Goal: Use online tool/utility: Utilize a website feature to perform a specific function

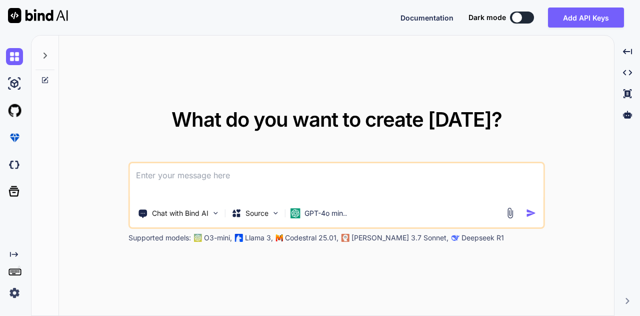
click at [271, 170] on textarea at bounding box center [337, 181] width 414 height 37
paste textarea "INSERT INTO public.contacteo (contact_id, contact_value, created_by, insert_dat…"
type textarea "INSERT INTO public.contacteo (contact_id, contact_value, created_by, insert_dat…"
type textarea "x"
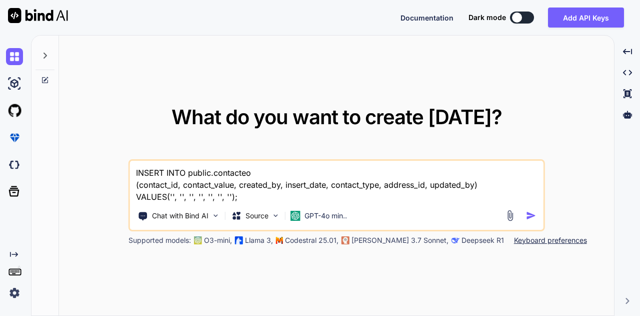
type textarea "INSERT INTO public.contacteo (contact_id, contact_value, created_by, insert_dat…"
type textarea "x"
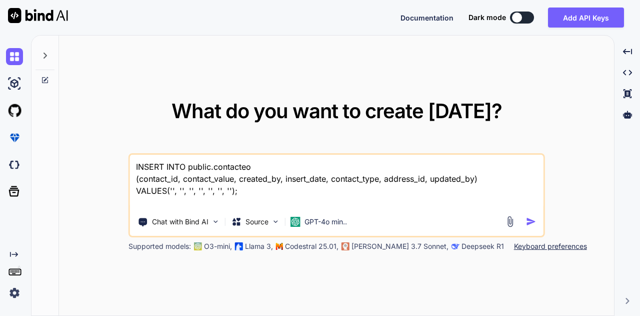
type textarea "INSERT INTO public.contacteo (contact_id, contact_value, created_by, insert_dat…"
type textarea "x"
type textarea "INSERT INTO public.contacteo (contact_id, contact_value, created_by, insert_dat…"
type textarea "x"
type textarea "INSERT INTO public.contacteo (contact_id, contact_value, created_by, insert_dat…"
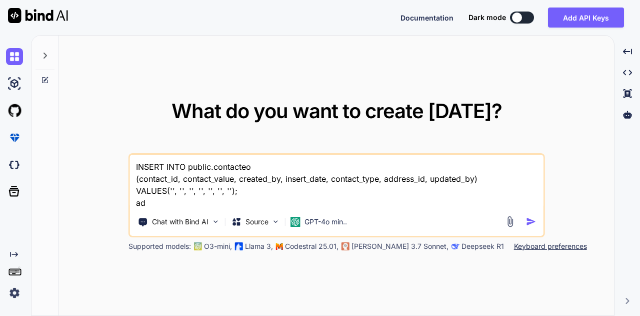
type textarea "x"
type textarea "INSERT INTO public.contacteo (contact_id, contact_value, created_by, insert_dat…"
type textarea "x"
type textarea "INSERT INTO public.contacteo (contact_id, contact_value, created_by, insert_dat…"
type textarea "x"
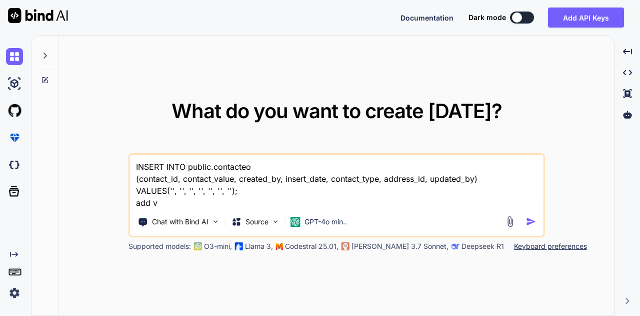
type textarea "INSERT INTO public.contacteo (contact_id, contact_value, created_by, insert_dat…"
type textarea "x"
type textarea "INSERT INTO public.contacteo (contact_id, contact_value, created_by, insert_dat…"
type textarea "x"
type textarea "INSERT INTO public.contacteo (contact_id, contact_value, created_by, insert_dat…"
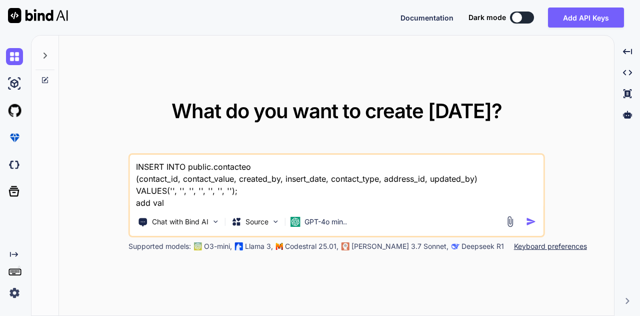
type textarea "x"
type textarea "INSERT INTO public.contacteo (contact_id, contact_value, created_by, insert_dat…"
type textarea "x"
type textarea "INSERT INTO public.contacteo (contact_id, contact_value, created_by, insert_dat…"
type textarea "x"
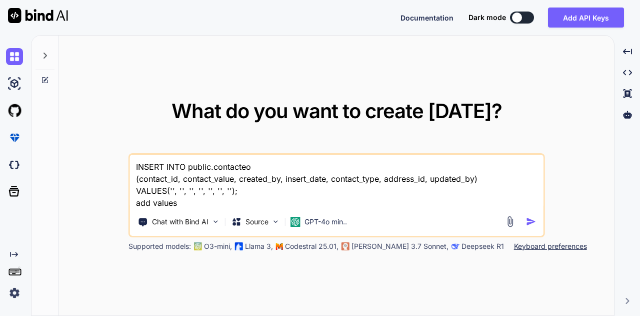
type textarea "INSERT INTO public.contacteo (contact_id, contact_value, created_by, insert_dat…"
type textarea "x"
type textarea "INSERT INTO public.contacteo (contact_id, contact_value, created_by, insert_dat…"
type textarea "x"
type textarea "INSERT INTO public.contacteo (contact_id, contact_value, created_by, insert_dat…"
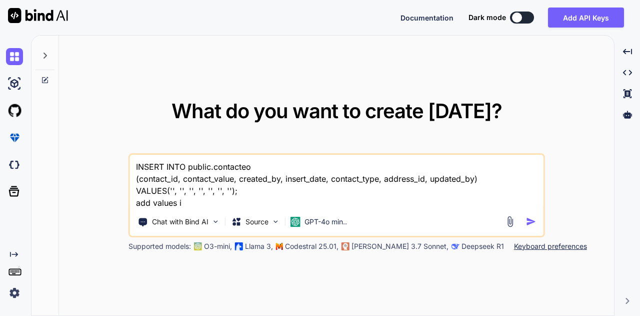
type textarea "x"
type textarea "INSERT INTO public.contacteo (contact_id, contact_value, created_by, insert_dat…"
type textarea "x"
type textarea "INSERT INTO public.contacteo (contact_id, contact_value, created_by, insert_dat…"
type textarea "x"
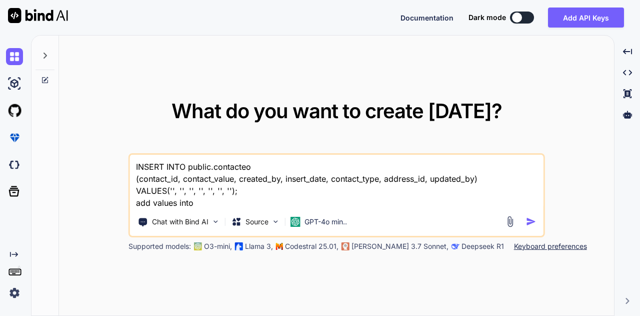
type textarea "INSERT INTO public.contacteo (contact_id, contact_value, created_by, insert_dat…"
type textarea "x"
type textarea "INSERT INTO public.contacteo (contact_id, contact_value, created_by, insert_dat…"
type textarea "x"
type textarea "INSERT INTO public.contacteo (contact_id, contact_value, created_by, insert_dat…"
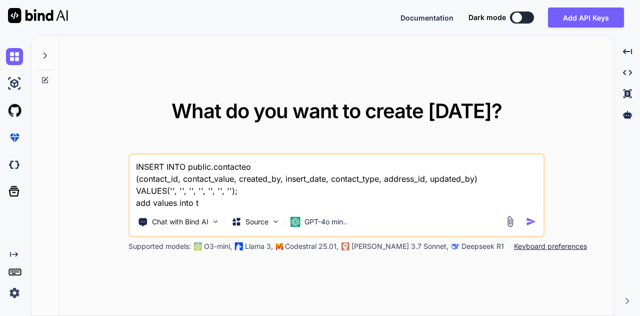
type textarea "x"
type textarea "INSERT INTO public.contacteo (contact_id, contact_value, created_by, insert_dat…"
type textarea "x"
type textarea "INSERT INTO public.contacteo (contact_id, contact_value, created_by, insert_dat…"
type textarea "x"
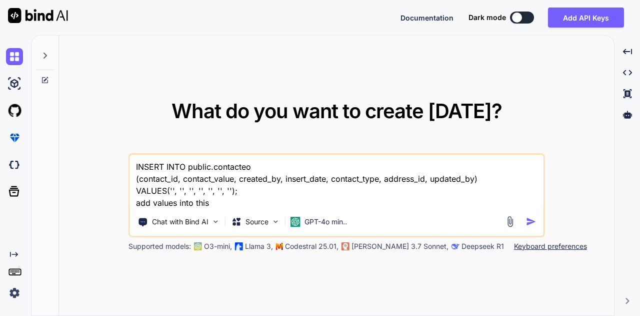
type textarea "INSERT INTO public.contacteo (contact_id, contact_value, created_by, insert_dat…"
type textarea "x"
type textarea "INSERT INTO public.contacteo (contact_id, contact_value, created_by, insert_dat…"
type textarea "x"
type textarea "INSERT INTO public.contacteo (contact_id, contact_value, created_by, insert_dat…"
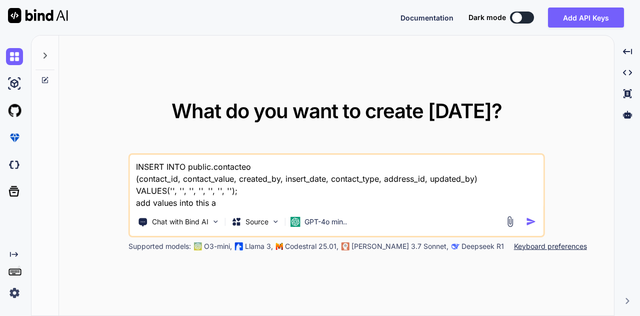
type textarea "x"
type textarea "INSERT INTO public.contacteo (contact_id, contact_value, created_by, insert_dat…"
type textarea "x"
type textarea "INSERT INTO public.contacteo (contact_id, contact_value, created_by, insert_dat…"
type textarea "x"
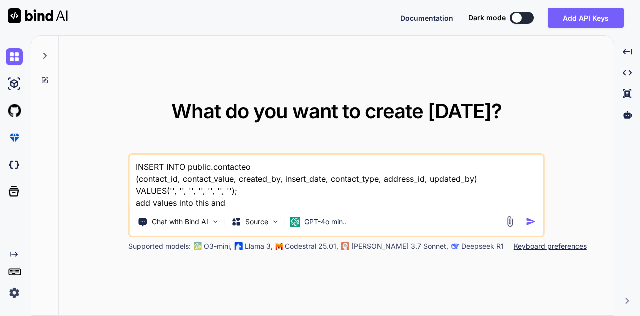
type textarea "INSERT INTO public.contacteo (contact_id, contact_value, created_by, insert_dat…"
type textarea "x"
type textarea "INSERT INTO public.contacteo (contact_id, contact_value, created_by, insert_dat…"
type textarea "x"
type textarea "INSERT INTO public.contacteo (contact_id, contact_value, created_by, insert_dat…"
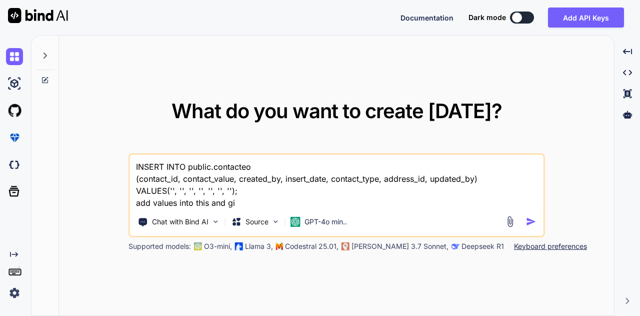
type textarea "x"
type textarea "INSERT INTO public.contacteo (contact_id, contact_value, created_by, insert_dat…"
type textarea "x"
type textarea "INSERT INTO public.contacteo (contact_id, contact_value, created_by, insert_dat…"
type textarea "x"
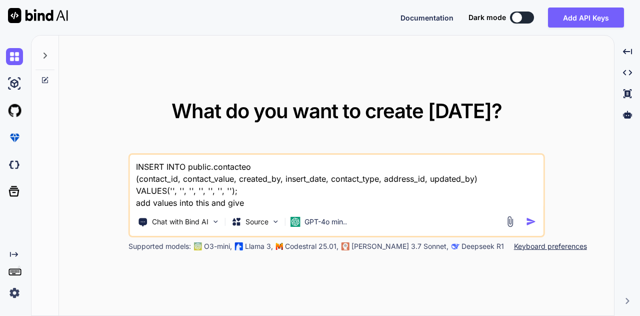
type textarea "INSERT INTO public.contacteo (contact_id, contact_value, created_by, insert_dat…"
type textarea "x"
type textarea "INSERT INTO public.contacteo (contact_id, contact_value, created_by, insert_dat…"
type textarea "x"
type textarea "INSERT INTO public.contacteo (contact_id, contact_value, created_by, insert_dat…"
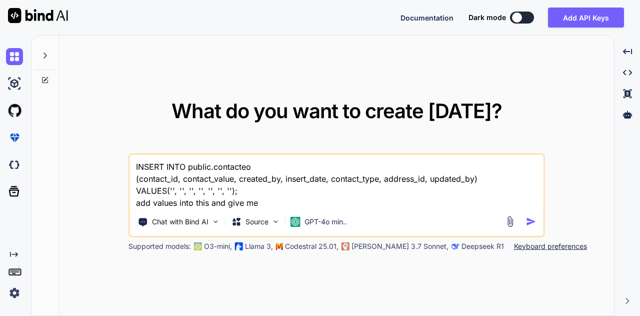
type textarea "x"
type textarea "INSERT INTO public.contacteo (contact_id, contact_value, created_by, insert_dat…"
type textarea "x"
type textarea "INSERT INTO public.contacteo (contact_id, contact_value, created_by, insert_dat…"
type textarea "x"
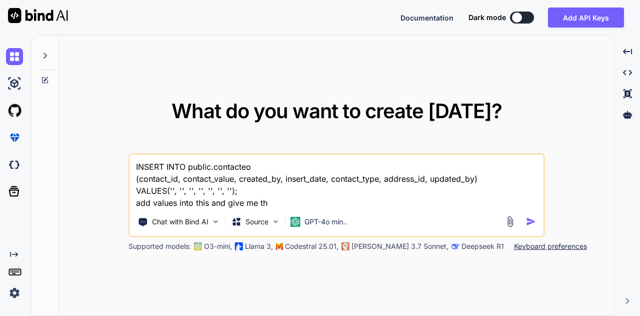
type textarea "INSERT INTO public.contacteo (contact_id, contact_value, created_by, insert_dat…"
type textarea "x"
type textarea "INSERT INTO public.contacteo (contact_id, contact_value, created_by, insert_dat…"
type textarea "x"
type textarea "INSERT INTO public.contacteo (contact_id, contact_value, created_by, insert_dat…"
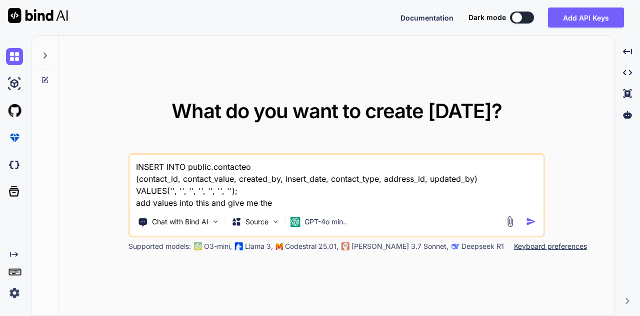
type textarea "x"
type textarea "INSERT INTO public.contacteo (contact_id, contact_value, created_by, insert_dat…"
type textarea "x"
type textarea "INSERT INTO public.contacteo (contact_id, contact_value, created_by, insert_dat…"
type textarea "x"
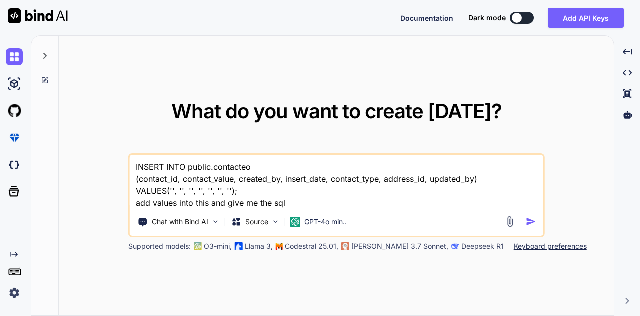
type textarea "INSERT INTO public.contacteo (contact_id, contact_value, created_by, insert_dat…"
drag, startPoint x: 541, startPoint y: 219, endPoint x: 531, endPoint y: 220, distance: 9.6
click at [531, 220] on div "INSERT INTO public.contacteo (contact_id, contact_value, created_by, insert_dat…" at bounding box center [337, 195] width 417 height 84
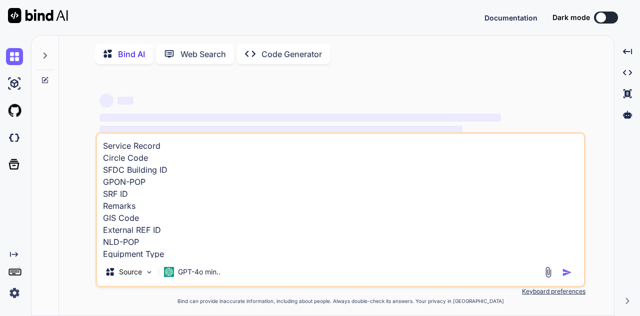
click at [290, 182] on textarea "Service Record Circle Code SFDC Building ID GPON-POP SRF ID Remarks GIS Code Ex…" at bounding box center [340, 196] width 487 height 124
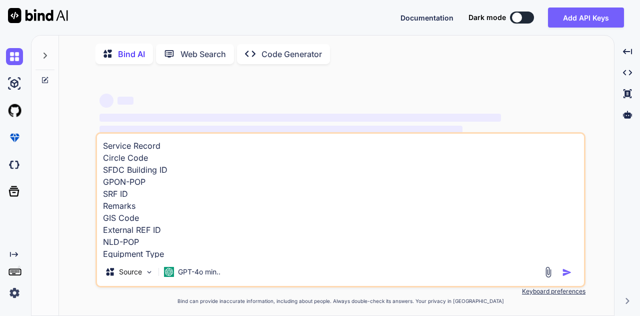
type textarea "x"
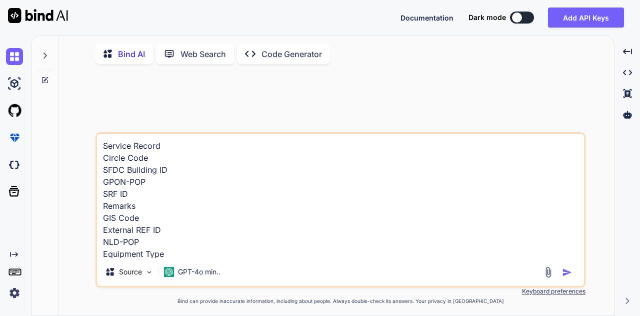
type textarea "INSERT INTO public.contacteo (contact_id, contact_value, created_by, insert_dat…"
type textarea "x"
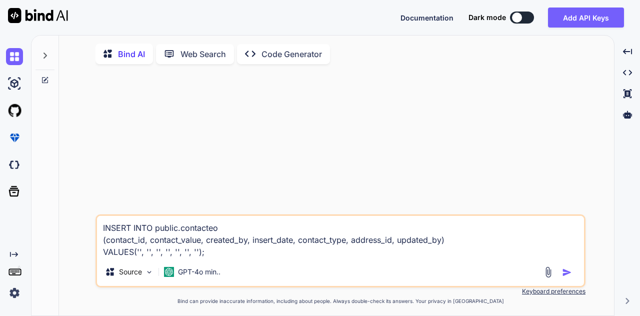
type textarea "INSERT INTO public.contacteo (contact_id, contact_value, created_by, insert_dat…"
type textarea "x"
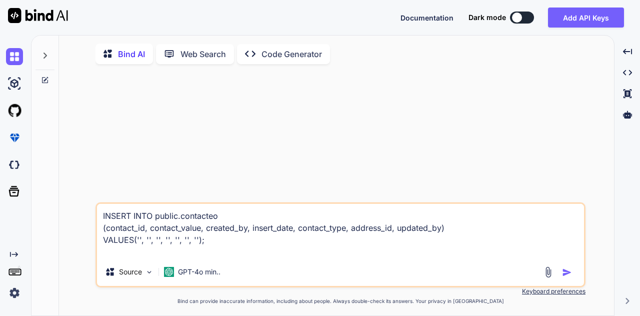
type textarea "INSERT INTO public.contacteo (contact_id, contact_value, created_by, insert_dat…"
type textarea "x"
type textarea "INSERT INTO public.contacteo (contact_id, contact_value, created_by, insert_dat…"
type textarea "x"
type textarea "INSERT INTO public.contacteo (contact_id, contact_value, created_by, insert_dat…"
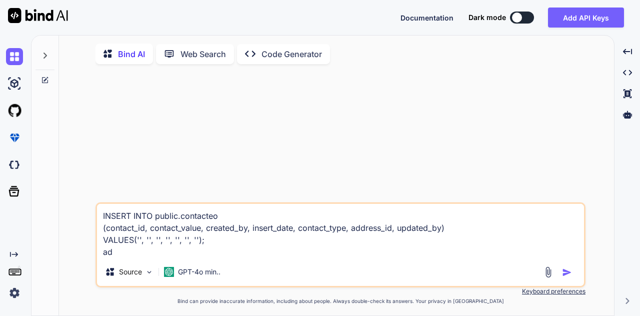
type textarea "x"
type textarea "INSERT INTO public.contacteo (contact_id, contact_value, created_by, insert_dat…"
type textarea "x"
type textarea "INSERT INTO public.contacteo (contact_id, contact_value, created_by, insert_dat…"
type textarea "x"
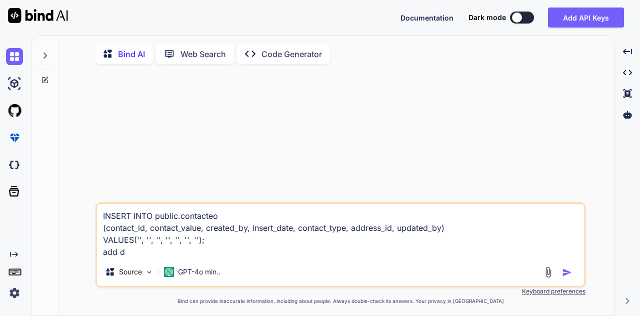
type textarea "INSERT INTO public.contacteo (contact_id, contact_value, created_by, insert_dat…"
type textarea "x"
type textarea "INSERT INTO public.contacteo (contact_id, contact_value, created_by, insert_dat…"
type textarea "x"
type textarea "INSERT INTO public.contacteo (contact_id, contact_value, created_by, insert_dat…"
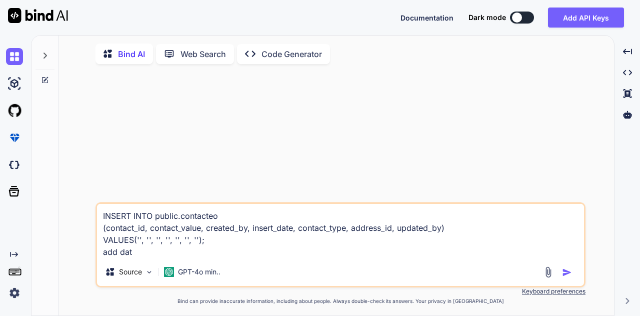
type textarea "x"
type textarea "INSERT INTO public.contacteo (contact_id, contact_value, created_by, insert_dat…"
type textarea "x"
type textarea "INSERT INTO public.contacteo (contact_id, contact_value, created_by, insert_dat…"
type textarea "x"
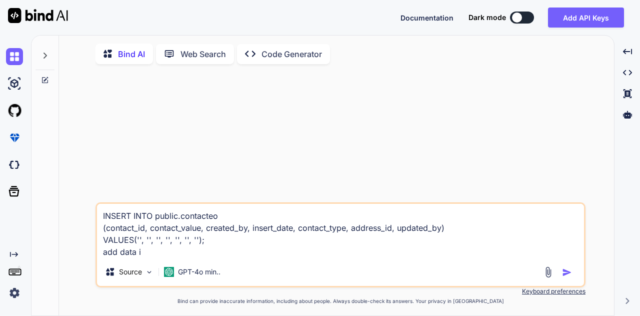
type textarea "INSERT INTO public.contacteo (contact_id, contact_value, created_by, insert_dat…"
type textarea "x"
type textarea "INSERT INTO public.contacteo (contact_id, contact_value, created_by, insert_dat…"
type textarea "x"
type textarea "INSERT INTO public.contacteo (contact_id, contact_value, created_by, insert_dat…"
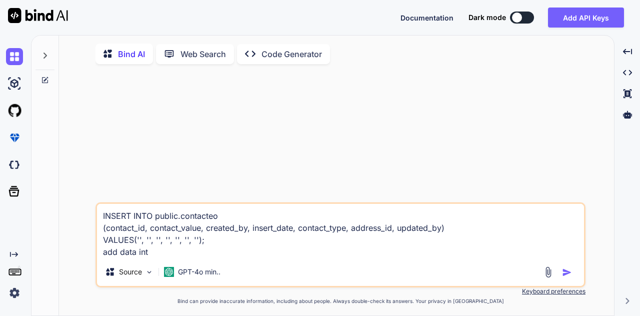
type textarea "x"
type textarea "INSERT INTO public.contacteo (contact_id, contact_value, created_by, insert_dat…"
type textarea "x"
type textarea "INSERT INTO public.contacteo (contact_id, contact_value, created_by, insert_dat…"
type textarea "x"
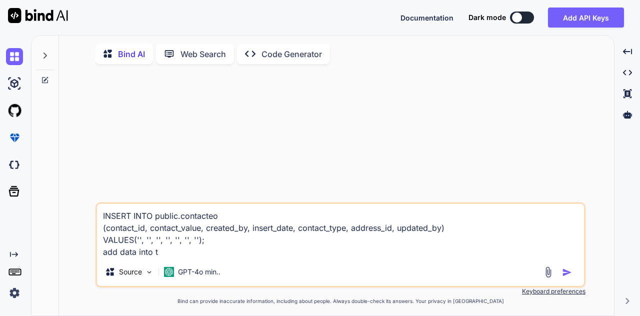
type textarea "INSERT INTO public.contacteo (contact_id, contact_value, created_by, insert_dat…"
type textarea "x"
type textarea "INSERT INTO public.contacteo (contact_id, contact_value, created_by, insert_dat…"
type textarea "x"
type textarea "INSERT INTO public.contacteo (contact_id, contact_value, created_by, insert_dat…"
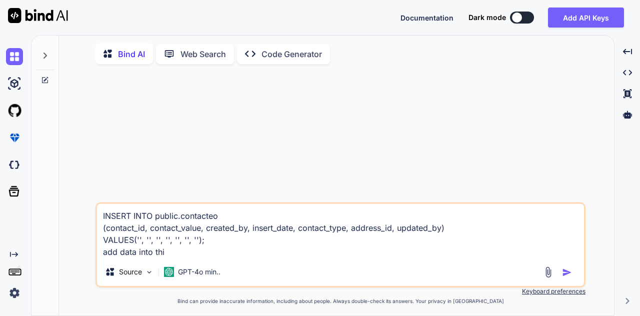
type textarea "x"
type textarea "INSERT INTO public.contacteo (contact_id, contact_value, created_by, insert_dat…"
type textarea "x"
type textarea "INSERT INTO public.contacteo (contact_id, contact_value, created_by, insert_dat…"
type textarea "x"
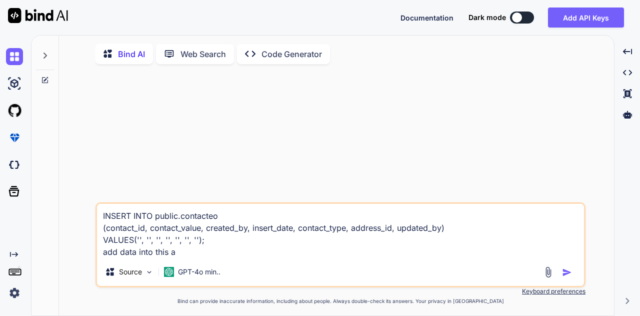
type textarea "INSERT INTO public.contacteo (contact_id, contact_value, created_by, insert_dat…"
type textarea "x"
type textarea "INSERT INTO public.contacteo (contact_id, contact_value, created_by, insert_dat…"
type textarea "x"
type textarea "INSERT INTO public.contacteo (contact_id, contact_value, created_by, insert_dat…"
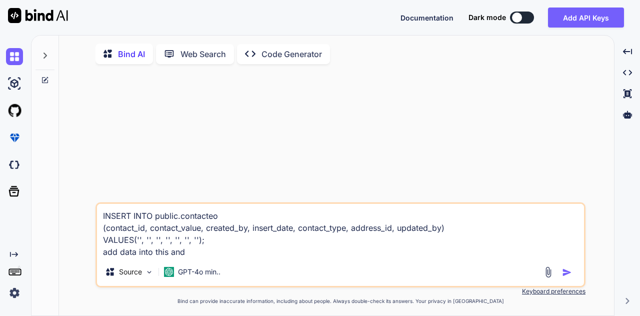
type textarea "x"
type textarea "INSERT INTO public.contacteo (contact_id, contact_value, created_by, insert_dat…"
type textarea "x"
type textarea "INSERT INTO public.contacteo (contact_id, contact_value, created_by, insert_dat…"
type textarea "x"
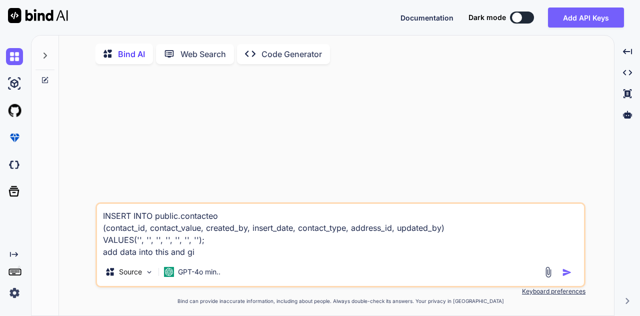
type textarea "INSERT INTO public.contacteo (contact_id, contact_value, created_by, insert_dat…"
type textarea "x"
type textarea "INSERT INTO public.contacteo (contact_id, contact_value, created_by, insert_dat…"
type textarea "x"
type textarea "INSERT INTO public.contacteo (contact_id, contact_value, created_by, insert_dat…"
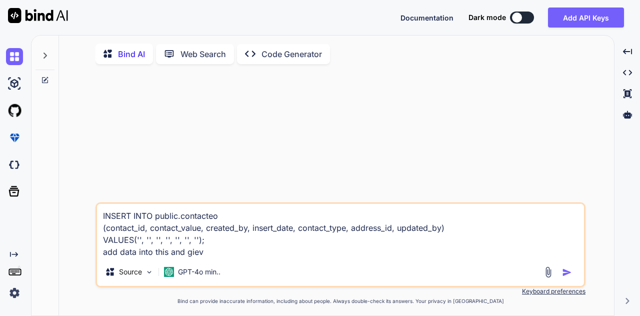
type textarea "x"
type textarea "INSERT INTO public.contacteo (contact_id, contact_value, created_by, insert_dat…"
type textarea "x"
type textarea "INSERT INTO public.contacteo (contact_id, contact_value, created_by, insert_dat…"
type textarea "x"
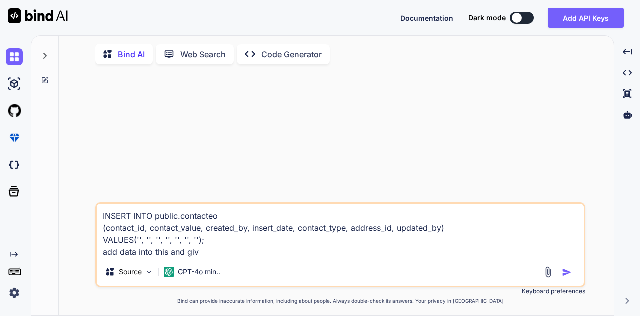
type textarea "INSERT INTO public.contacteo (contact_id, contact_value, created_by, insert_dat…"
type textarea "x"
type textarea "INSERT INTO public.contacteo (contact_id, contact_value, created_by, insert_dat…"
type textarea "x"
type textarea "INSERT INTO public.contacteo (contact_id, contact_value, created_by, insert_dat…"
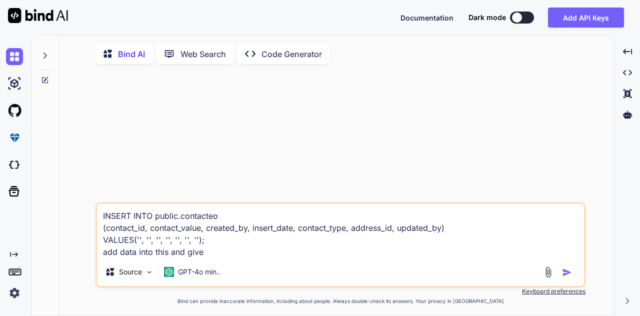
type textarea "x"
type textarea "INSERT INTO public.contacteo (contact_id, contact_value, created_by, insert_dat…"
type textarea "x"
type textarea "INSERT INTO public.contacteo (contact_id, contact_value, created_by, insert_dat…"
type textarea "x"
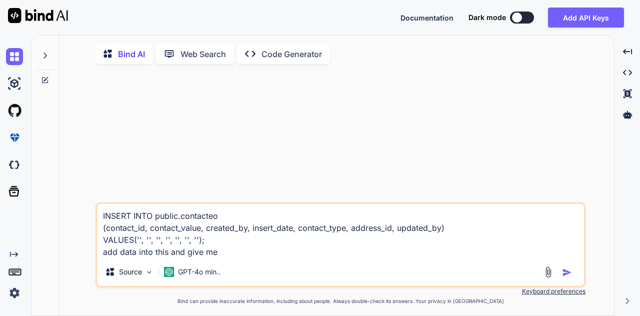
type textarea "INSERT INTO public.contacteo (contact_id, contact_value, created_by, insert_dat…"
type textarea "x"
type textarea "INSERT INTO public.contacteo (contact_id, contact_value, created_by, insert_dat…"
type textarea "x"
type textarea "INSERT INTO public.contacteo (contact_id, contact_value, created_by, insert_dat…"
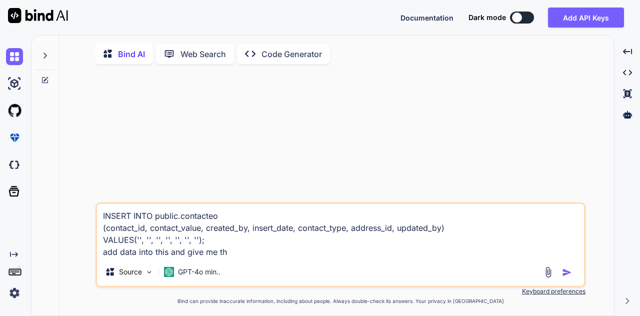
type textarea "x"
type textarea "INSERT INTO public.contacteo (contact_id, contact_value, created_by, insert_dat…"
type textarea "x"
type textarea "INSERT INTO public.contacteo (contact_id, contact_value, created_by, insert_dat…"
type textarea "x"
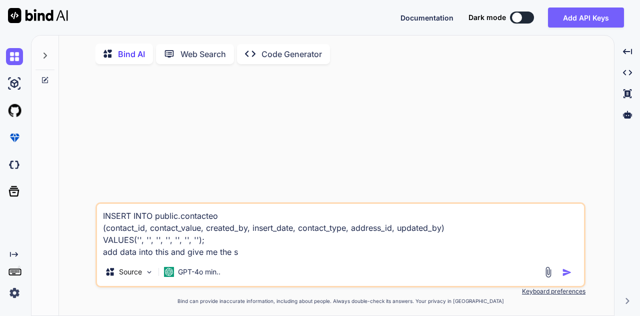
type textarea "INSERT INTO public.contacteo (contact_id, contact_value, created_by, insert_dat…"
type textarea "x"
type textarea "INSERT INTO public.contacteo (contact_id, contact_value, created_by, insert_dat…"
type textarea "x"
type textarea "INSERT INTO public.contacteo (contact_id, contact_value, created_by, insert_dat…"
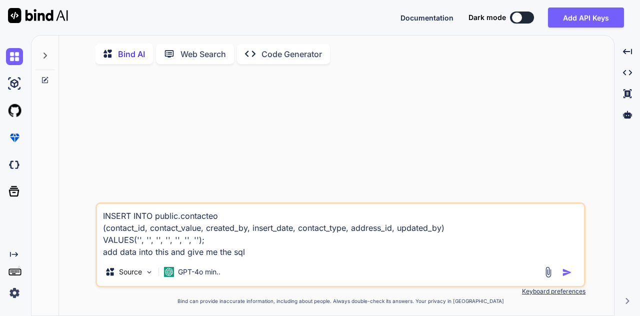
type textarea "x"
type textarea "INSERT INTO public.contacteo (contact_id, contact_value, created_by, insert_dat…"
type textarea "x"
type textarea "INSERT INTO public.contacteo (contact_id, contact_value, created_by, insert_dat…"
type textarea "x"
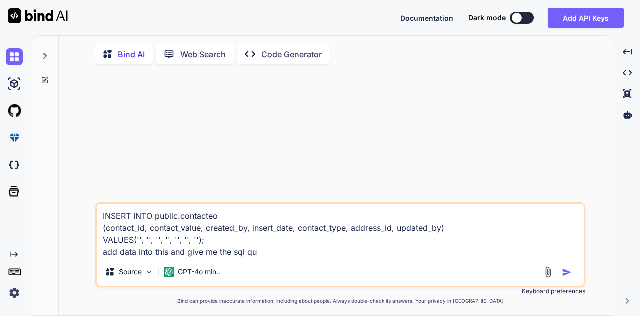
type textarea "INSERT INTO public.contacteo (contact_id, contact_value, created_by, insert_dat…"
type textarea "x"
type textarea "INSERT INTO public.contacteo (contact_id, contact_value, created_by, insert_dat…"
type textarea "x"
type textarea "INSERT INTO public.contacteo (contact_id, contact_value, created_by, insert_dat…"
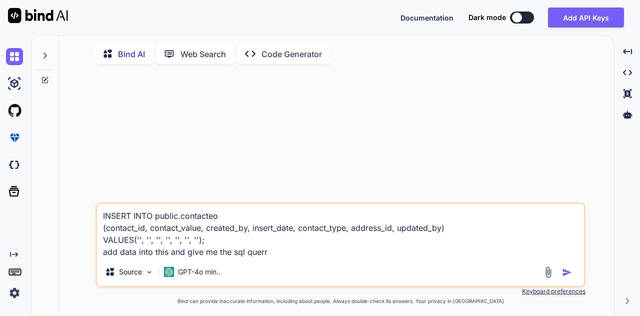
type textarea "x"
type textarea "INSERT INTO public.contacteo (contact_id, contact_value, created_by, insert_dat…"
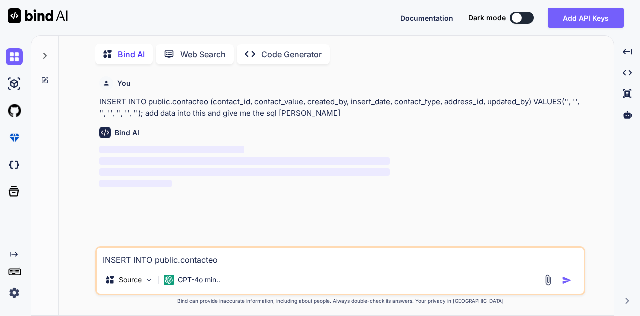
type textarea "x"
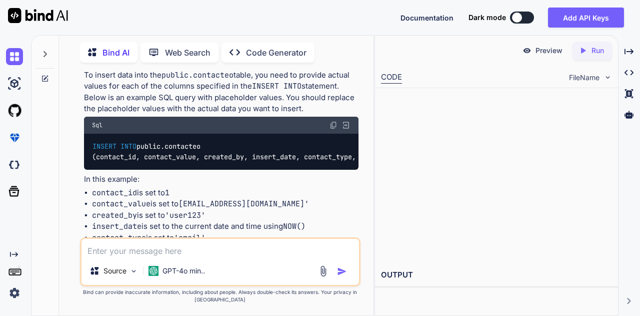
scroll to position [108, 0]
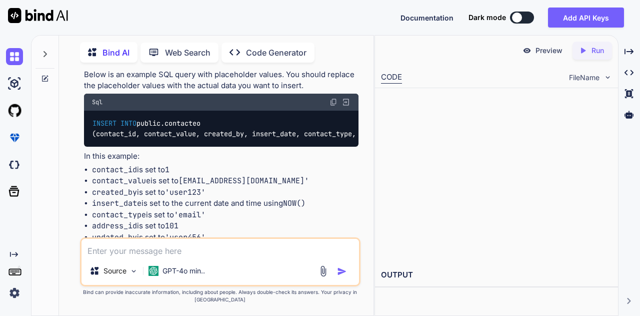
type textarea "x"
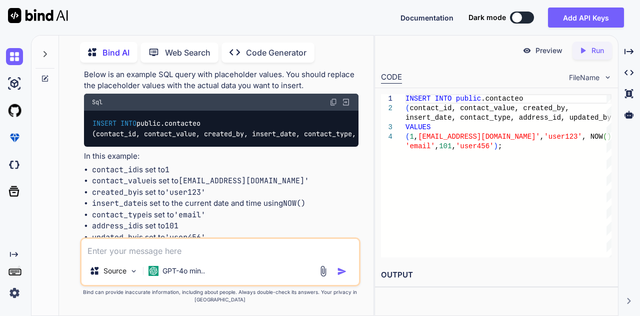
click at [332, 102] on img at bounding box center [334, 102] width 8 height 8
click at [273, 238] on div "Source GPT-4o min.." at bounding box center [220, 261] width 281 height 49
paste textarea "INSERT INTO public.addresseo (address_line3, address_id, address_line1, city, s…"
click at [260, 248] on textarea at bounding box center [221, 248] width 278 height 18
type textarea "INSERT INTO public.addresseo (address_line3, address_id, address_line1, city, s…"
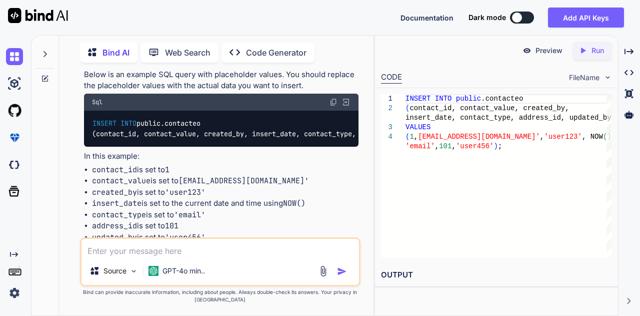
type textarea "x"
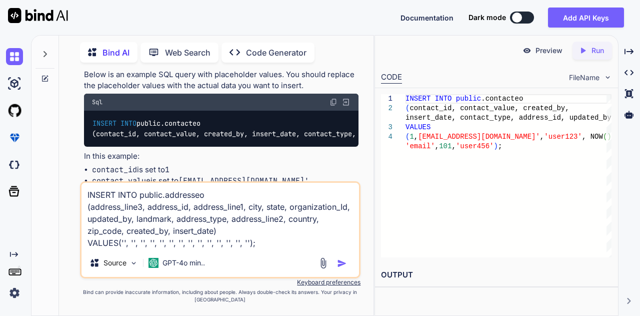
type textarea "INSERT INTO public.addresseo (address_line3, address_id, address_line1, city, s…"
type textarea "x"
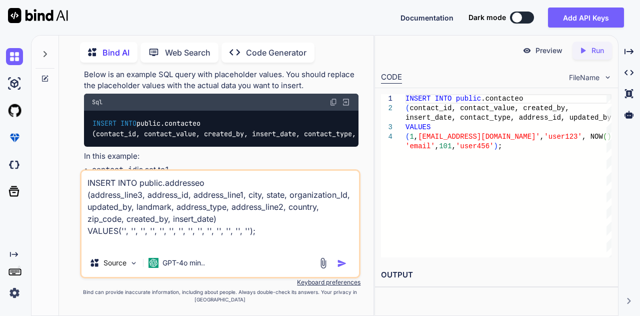
type textarea "INSERT INTO public.addresseo (address_line3, address_id, address_line1, city, s…"
type textarea "x"
type textarea "INSERT INTO public.addresseo (address_line3, address_id, address_line1, city, s…"
type textarea "x"
type textarea "INSERT INTO public.addresseo (address_line3, address_id, address_line1, city, s…"
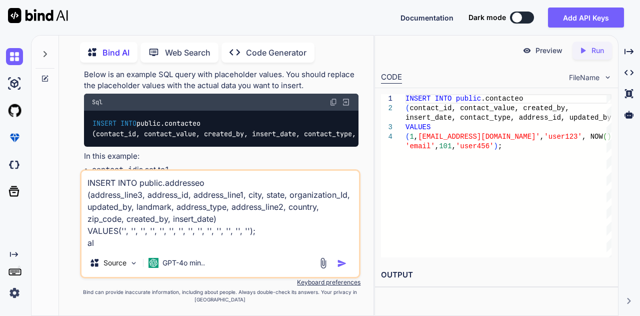
type textarea "x"
type textarea "INSERT INTO public.addresseo (address_line3, address_id, address_line1, city, s…"
type textarea "x"
type textarea "INSERT INTO public.addresseo (address_line3, address_id, address_line1, city, s…"
type textarea "x"
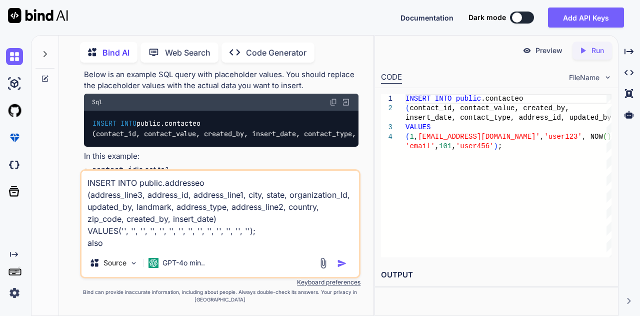
type textarea "INSERT INTO public.addresseo (address_line3, address_id, address_line1, city, s…"
type textarea "x"
type textarea "INSERT INTO public.addresseo (address_line3, address_id, address_line1, city, s…"
type textarea "x"
type textarea "INSERT INTO public.addresseo (address_line3, address_id, address_line1, city, s…"
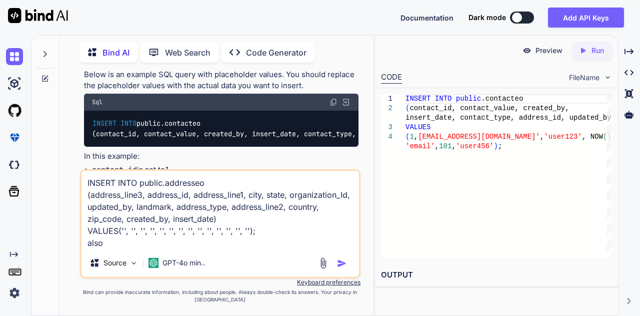
type textarea "x"
type textarea "INSERT INTO public.addresseo (address_line3, address_id, address_line1, city, s…"
type textarea "x"
type textarea "INSERT INTO public.addresseo (address_line3, address_id, address_line1, city, s…"
type textarea "x"
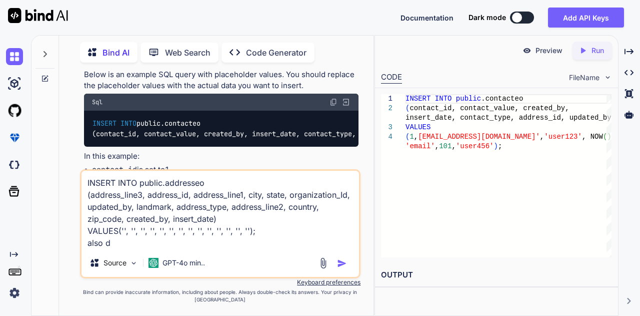
type textarea "INSERT INTO public.addresseo (address_line3, address_id, address_line1, city, s…"
type textarea "x"
type textarea "INSERT INTO public.addresseo (address_line3, address_id, address_line1, city, s…"
type textarea "x"
type textarea "INSERT INTO public.addresseo (address_line3, address_id, address_line1, city, s…"
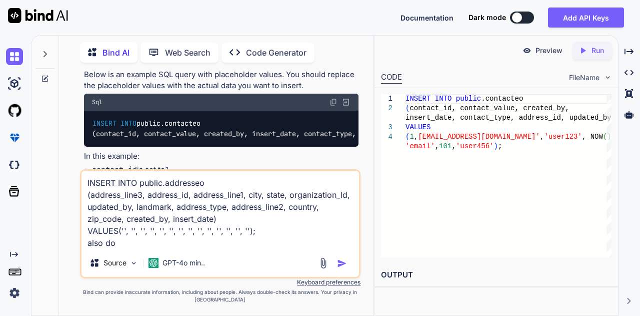
type textarea "x"
type textarea "INSERT INTO public.addresseo (address_line3, address_id, address_line1, city, s…"
type textarea "x"
type textarea "INSERT INTO public.addresseo (address_line3, address_id, address_line1, city, s…"
type textarea "x"
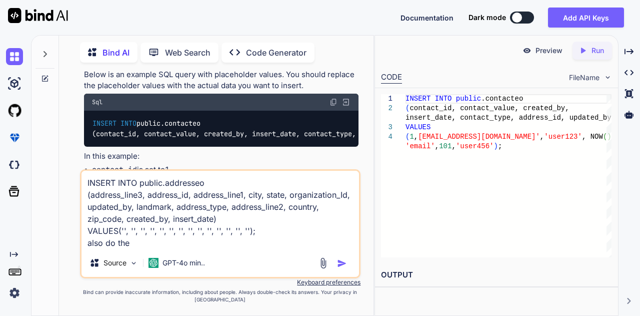
type textarea "INSERT INTO public.addresseo (address_line3, address_id, address_line1, city, s…"
type textarea "x"
type textarea "INSERT INTO public.addresseo (address_line3, address_id, address_line1, city, s…"
type textarea "x"
type textarea "INSERT INTO public.addresseo (address_line3, address_id, address_line1, city, s…"
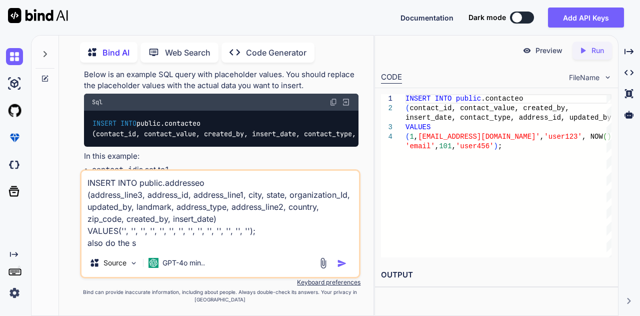
type textarea "x"
type textarea "INSERT INTO public.addresseo (address_line3, address_id, address_line1, city, s…"
type textarea "x"
type textarea "INSERT INTO public.addresseo (address_line3, address_id, address_line1, city, s…"
type textarea "x"
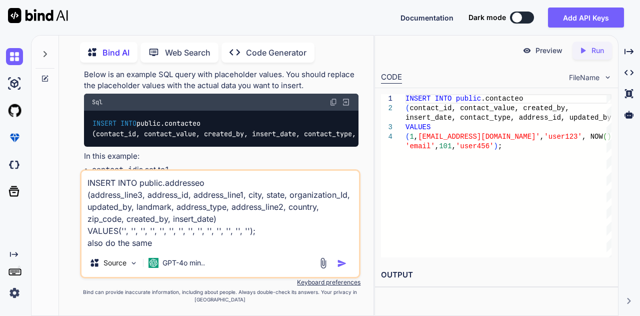
type textarea "INSERT INTO public.addresseo (address_line3, address_id, address_line1, city, s…"
type textarea "x"
type textarea "INSERT INTO public.addresseo (address_line3, address_id, address_line1, city, s…"
type textarea "x"
type textarea "INSERT INTO public.addresseo (address_line3, address_id, address_line1, city, s…"
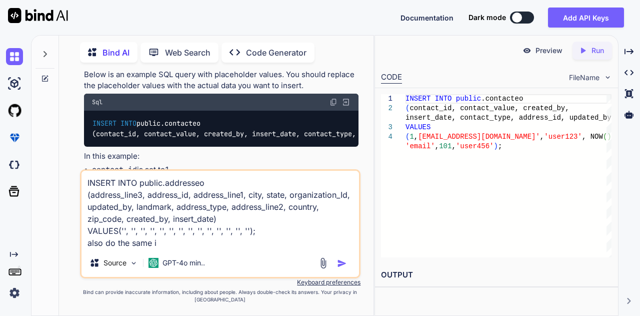
type textarea "x"
type textarea "INSERT INTO public.addresseo (address_line3, address_id, address_line1, city, s…"
type textarea "x"
type textarea "INSERT INTO public.addresseo (address_line3, address_id, address_line1, city, s…"
type textarea "x"
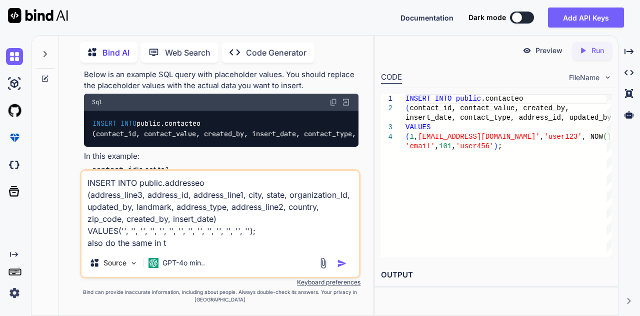
type textarea "INSERT INTO public.addresseo (address_line3, address_id, address_line1, city, s…"
type textarea "x"
type textarea "INSERT INTO public.addresseo (address_line3, address_id, address_line1, city, s…"
type textarea "x"
type textarea "INSERT INTO public.addresseo (address_line3, address_id, address_line1, city, s…"
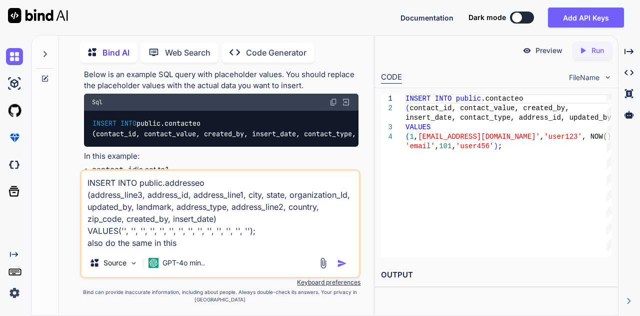
type textarea "x"
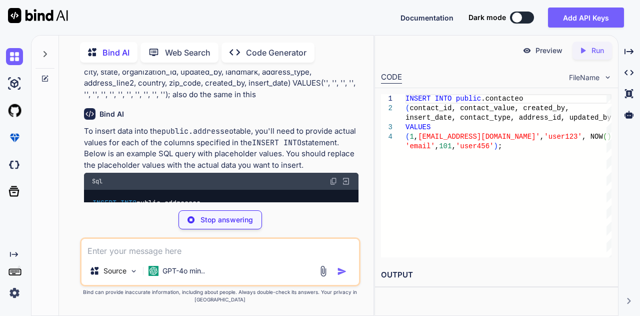
scroll to position [462, 0]
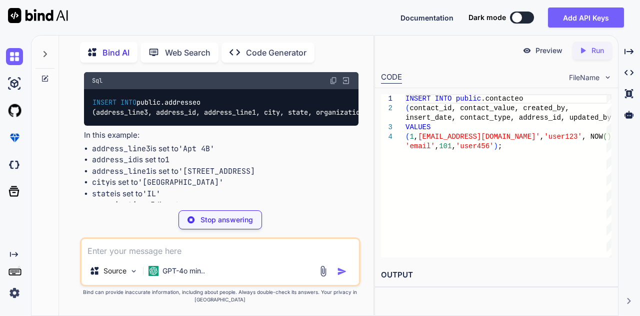
click at [336, 85] on img at bounding box center [334, 81] width 8 height 8
type textarea "x"
type textarea "INSERT INTO public.addresseo (address_line3, address_id, address_line1, city, s…"
